Goal: Information Seeking & Learning: Learn about a topic

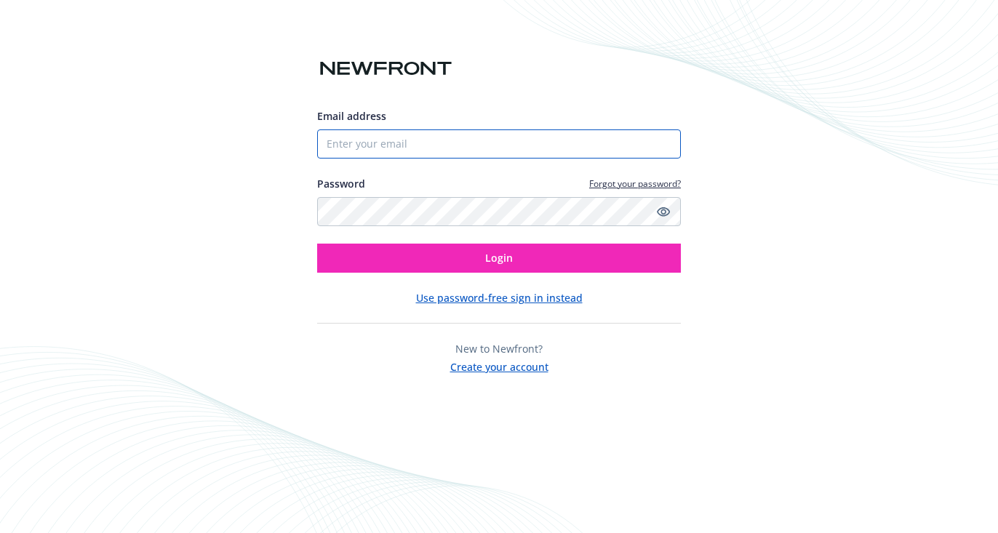
click at [429, 143] on input "Email address" at bounding box center [499, 144] width 364 height 29
type input "[PERSON_NAME][EMAIL_ADDRESS][PERSON_NAME][DOMAIN_NAME]"
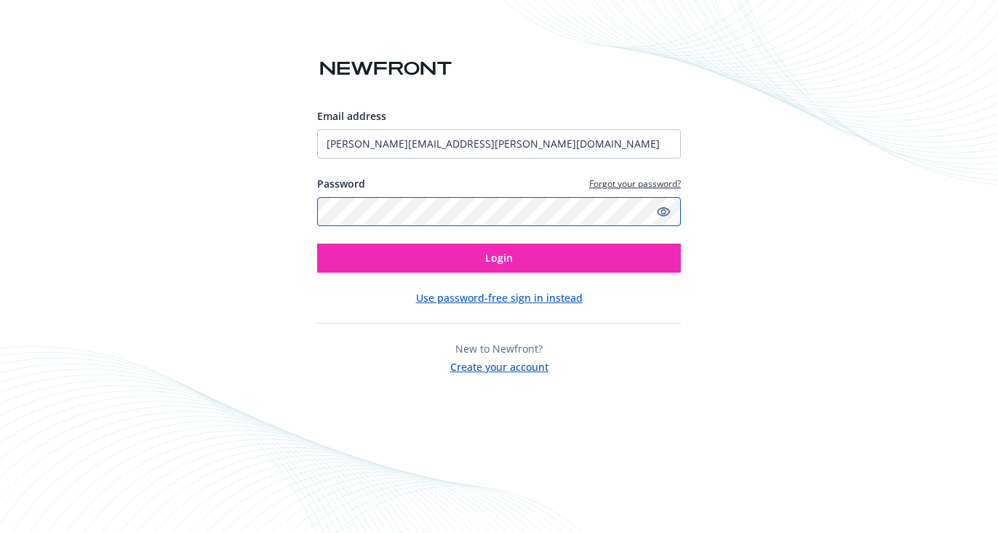
click at [317, 244] on button "Login" at bounding box center [499, 258] width 364 height 29
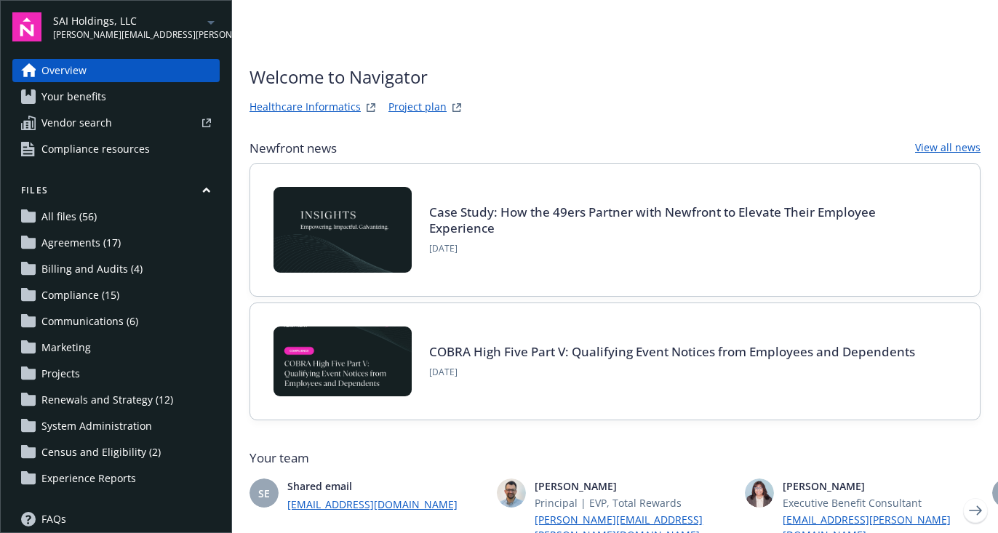
click at [159, 100] on link "Your benefits" at bounding box center [115, 96] width 207 height 23
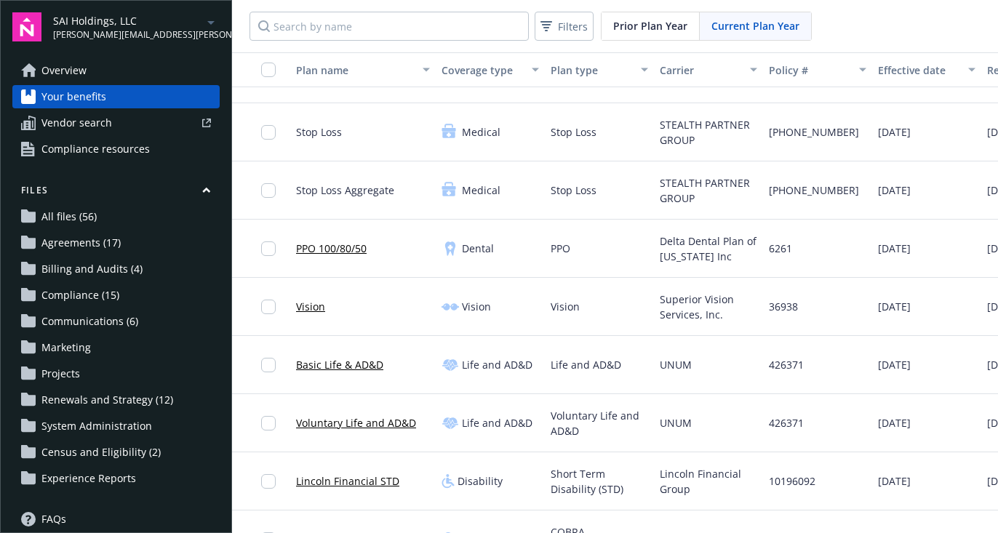
scroll to position [101, 0]
